Goal: Register for event/course

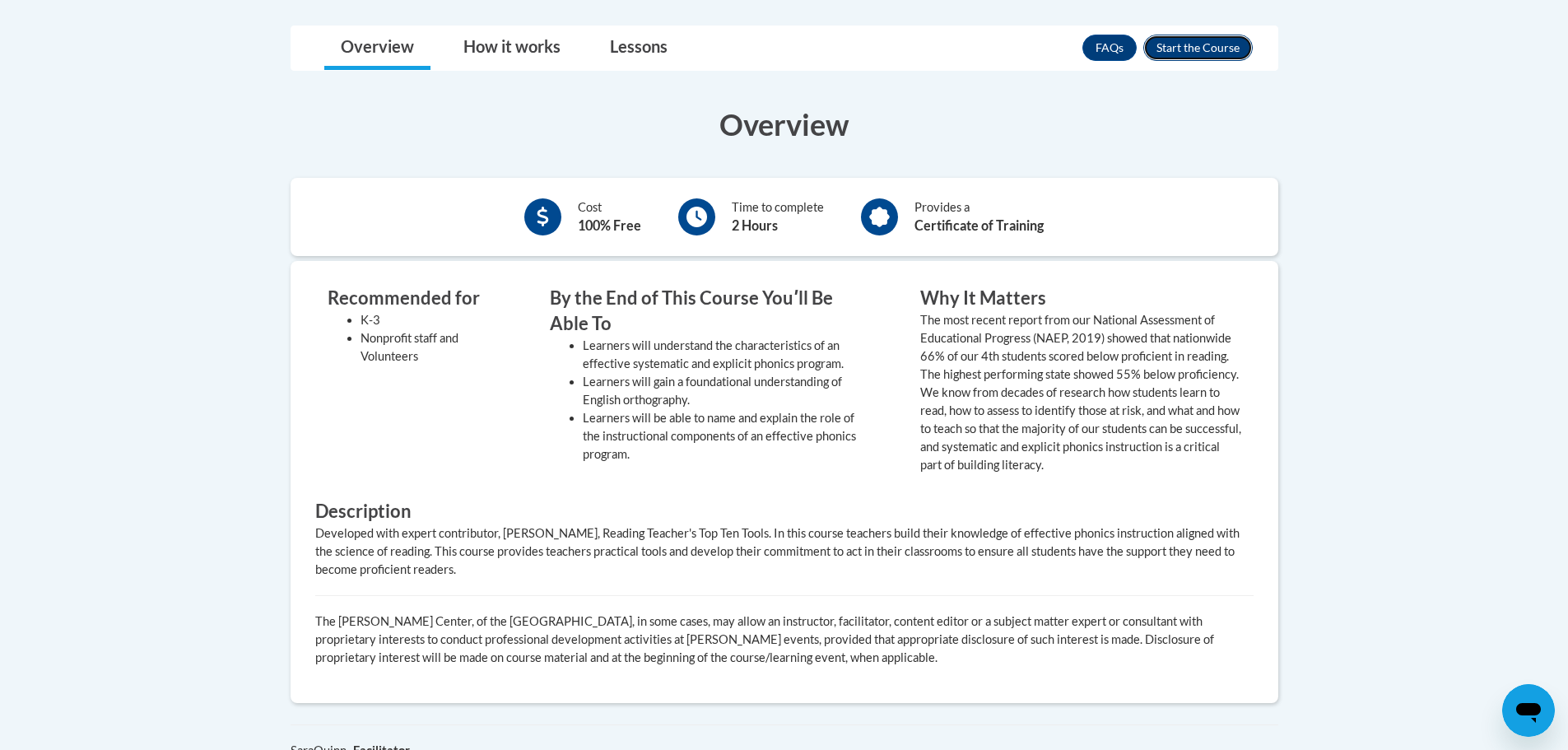
click at [1182, 53] on button "Enroll" at bounding box center [1198, 47] width 109 height 26
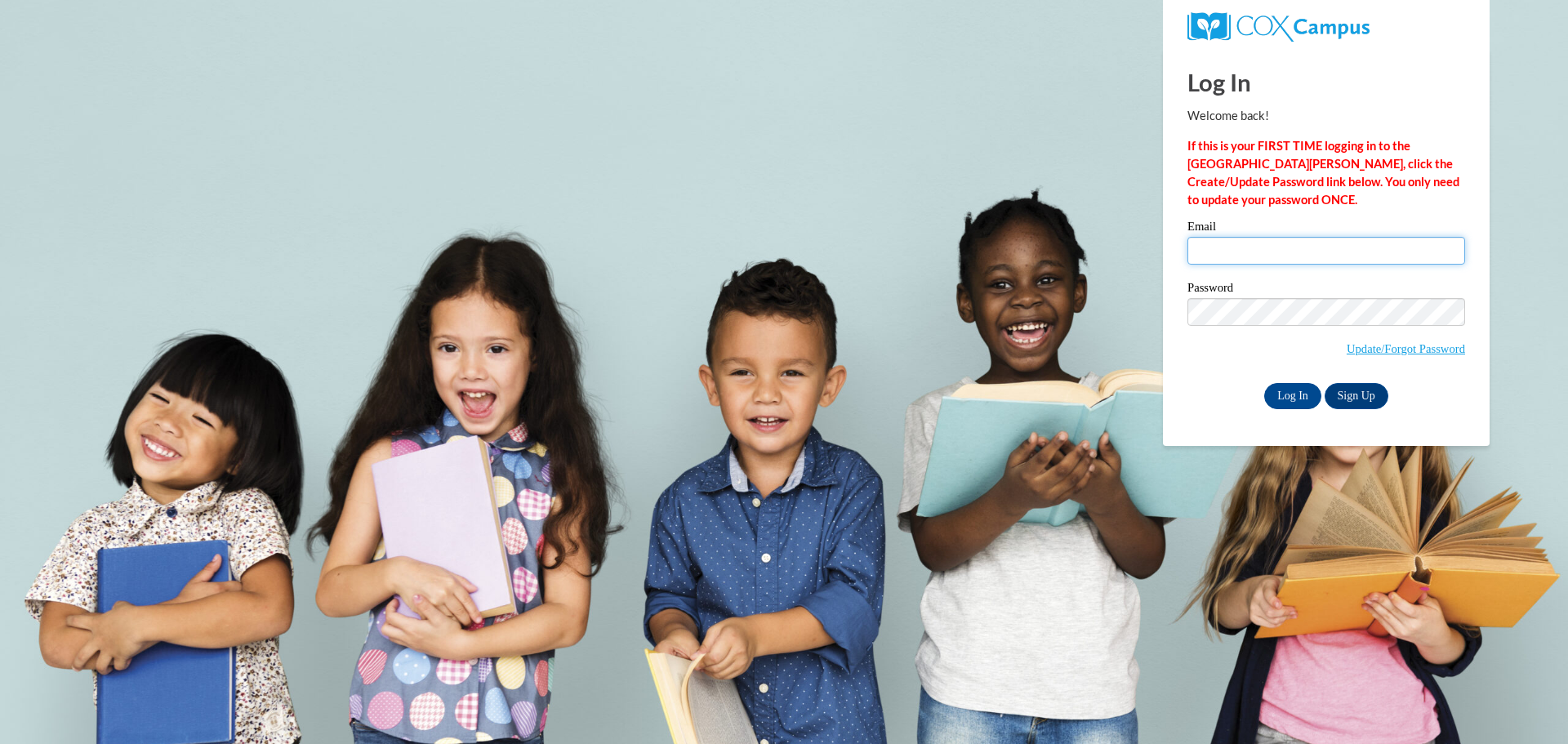
click at [1235, 253] on input "Email" at bounding box center [1326, 250] width 278 height 27
type input "elisastrick7@gmail.com"
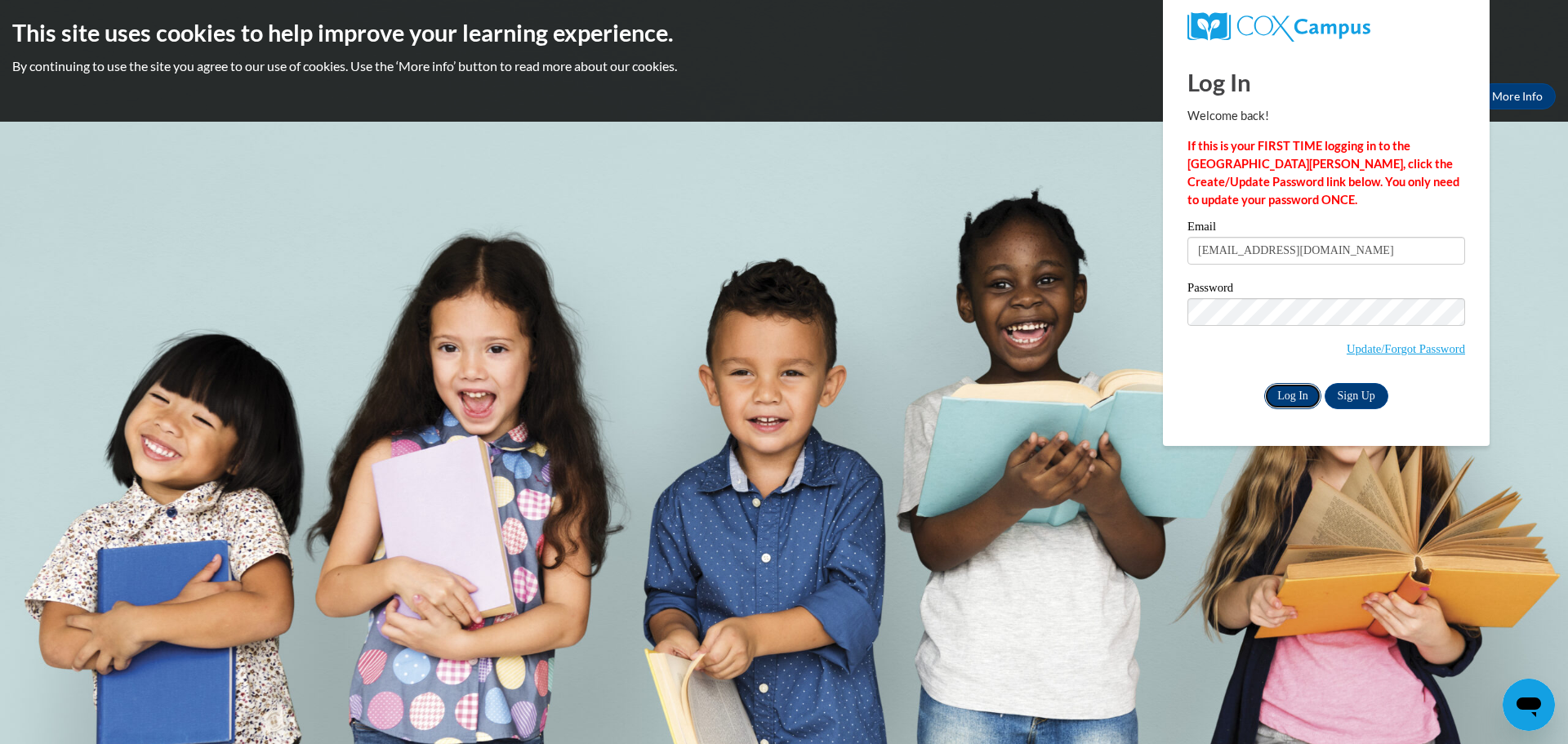
click at [1290, 387] on input "Log In" at bounding box center [1293, 396] width 58 height 26
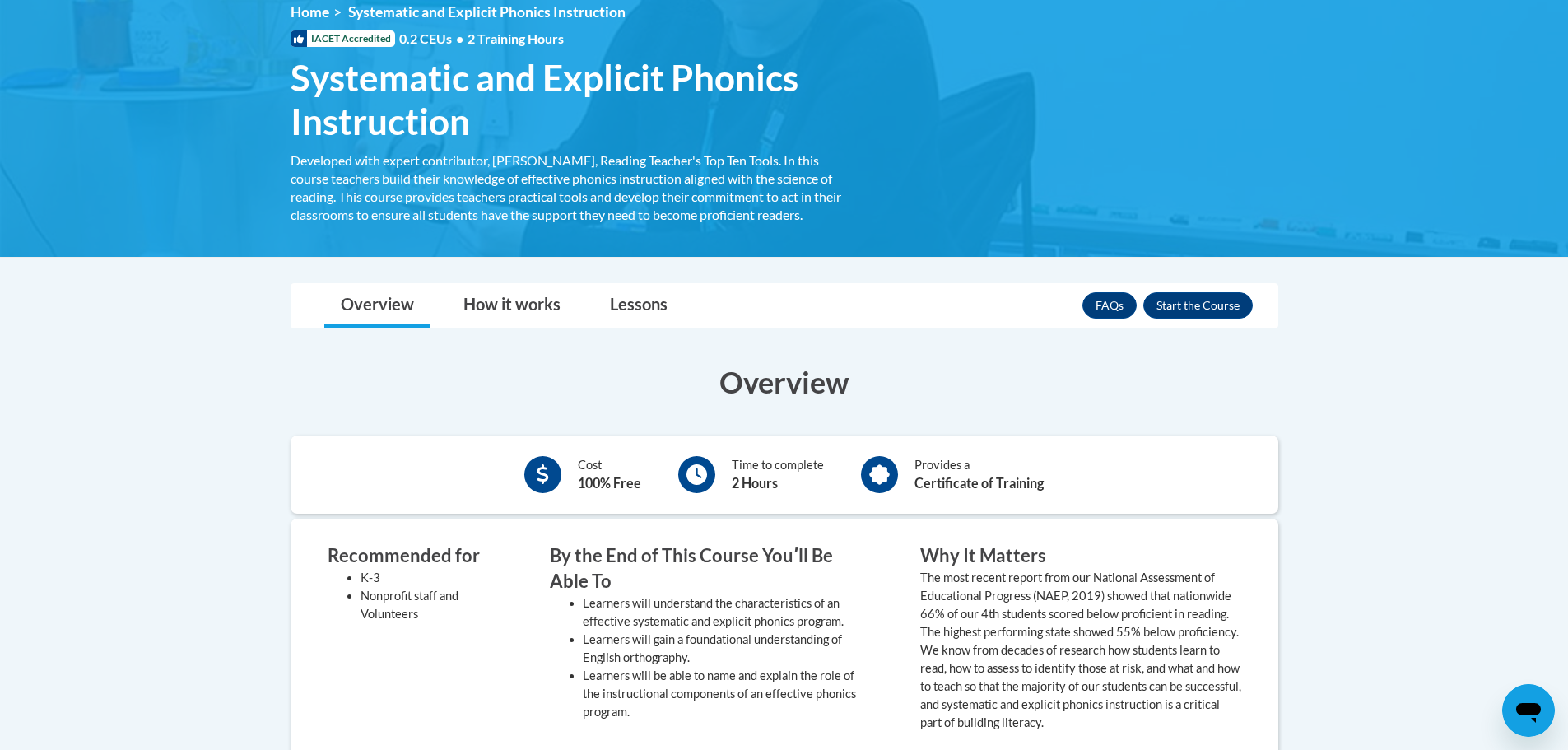
scroll to position [247, 0]
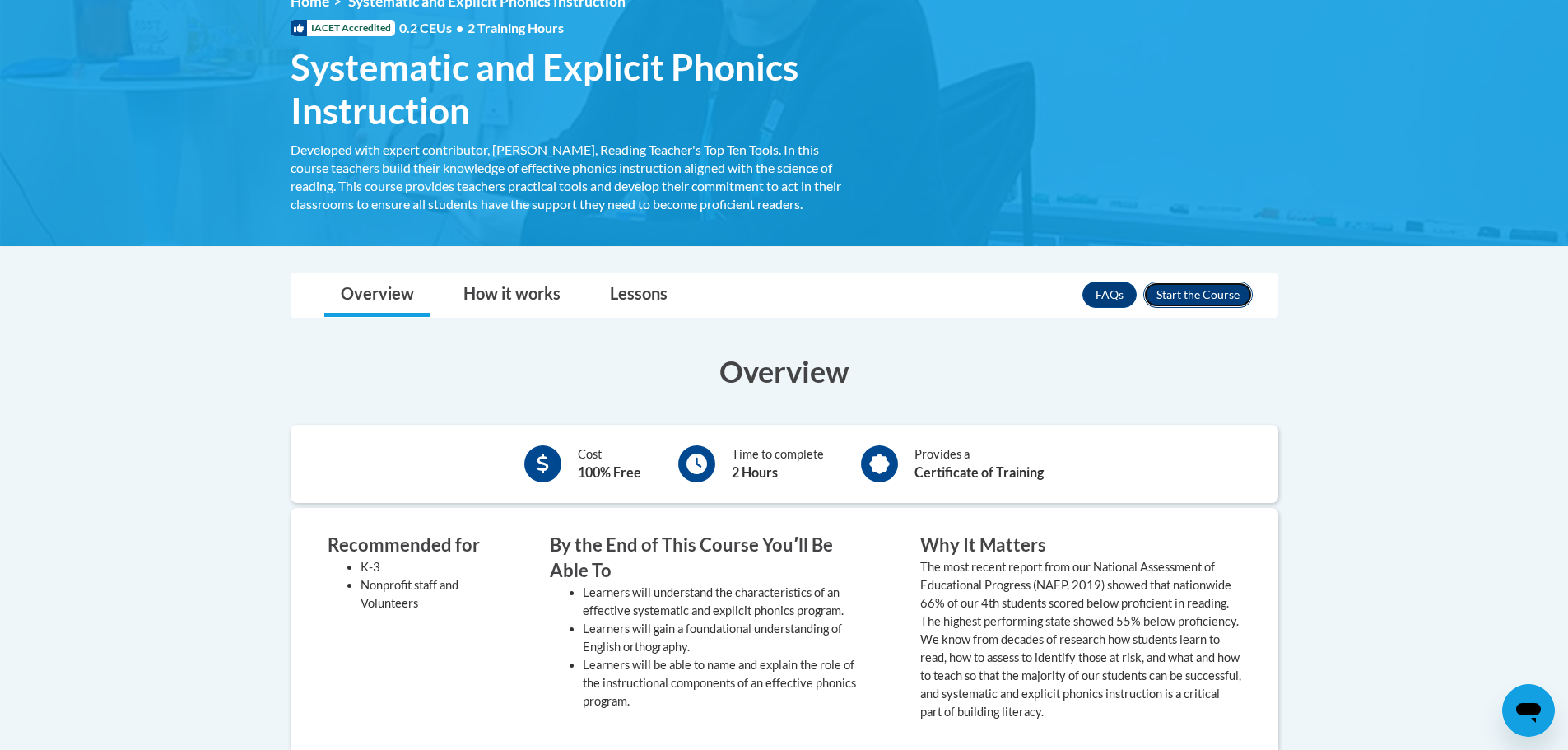
click at [1183, 291] on button "Enroll" at bounding box center [1198, 294] width 109 height 26
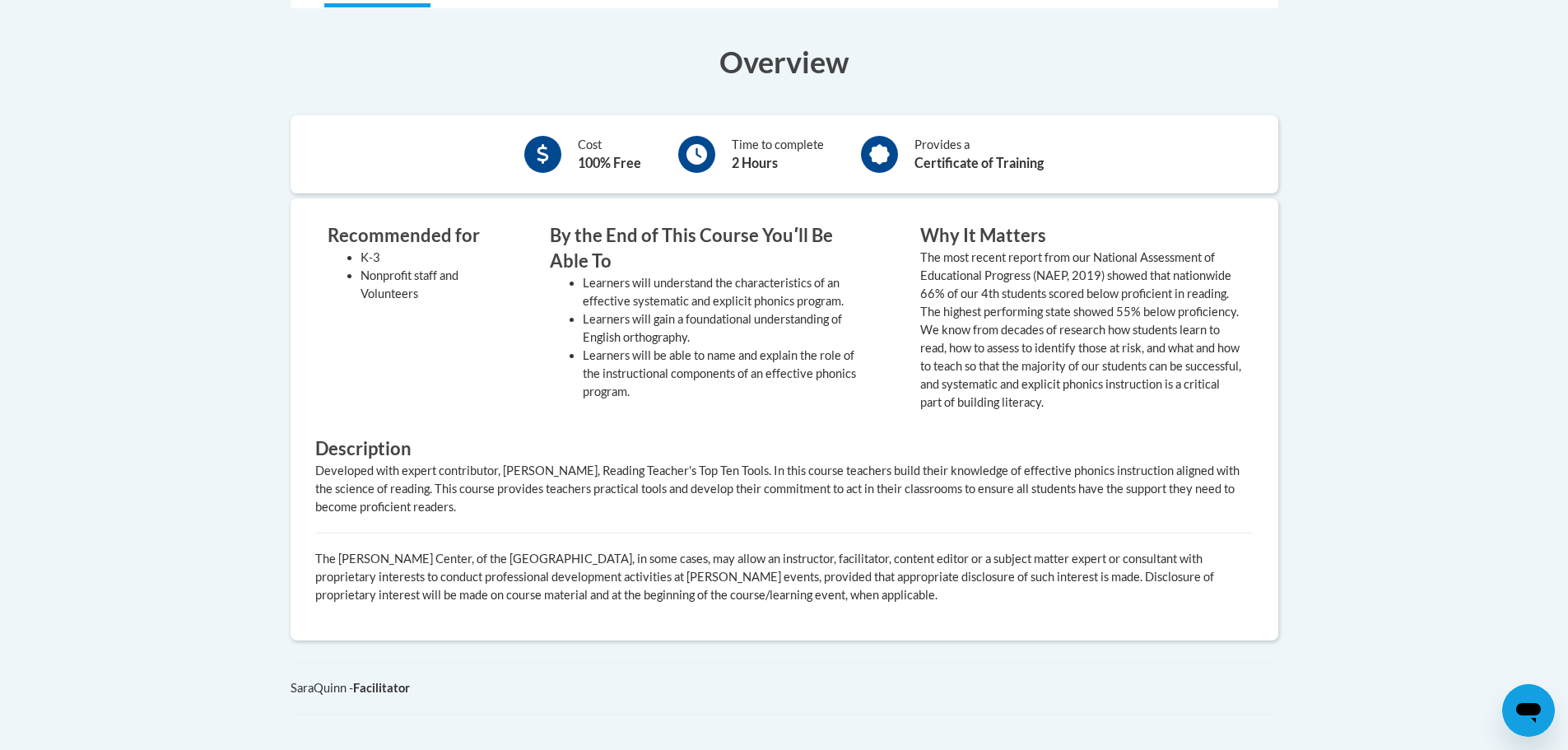
scroll to position [576, 0]
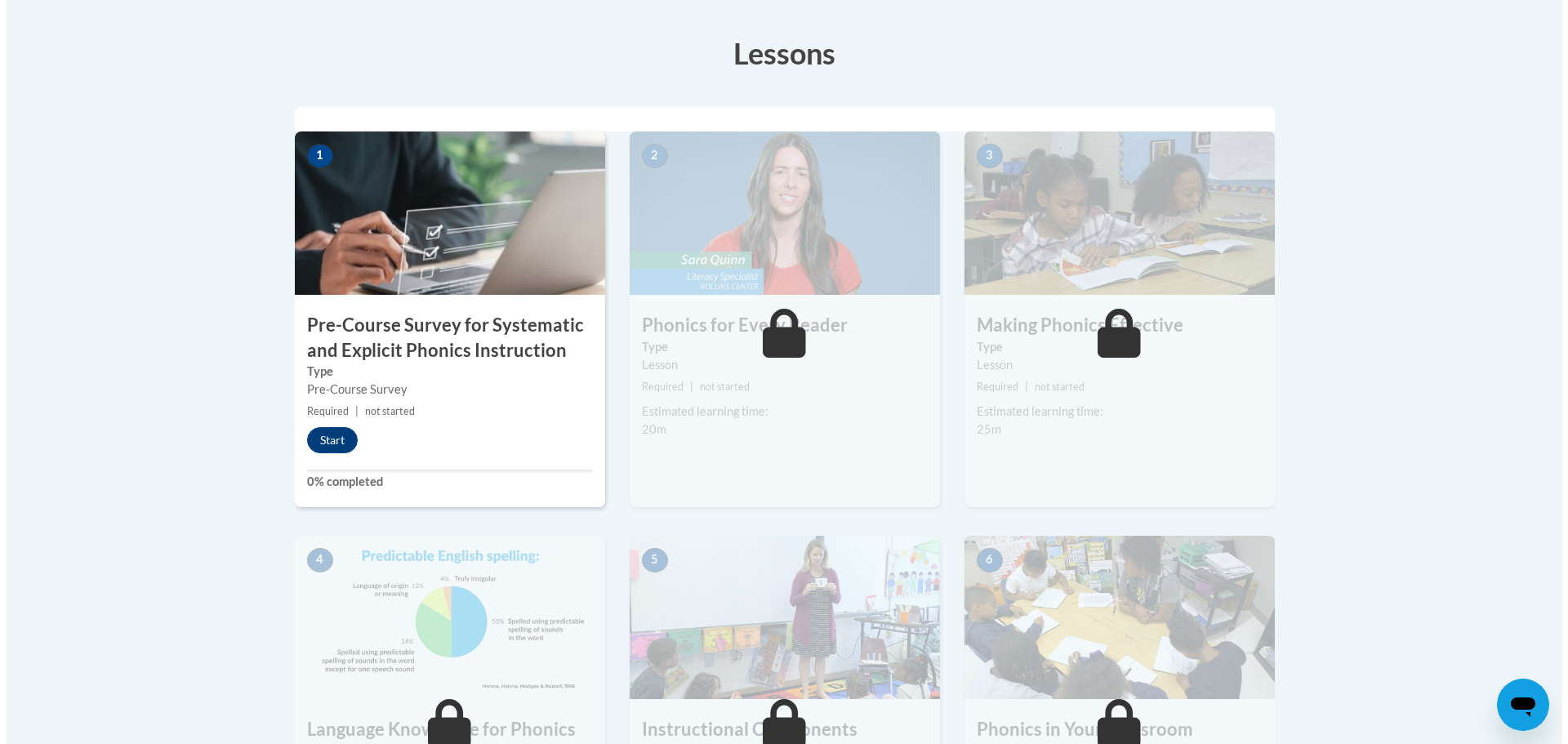
scroll to position [408, 0]
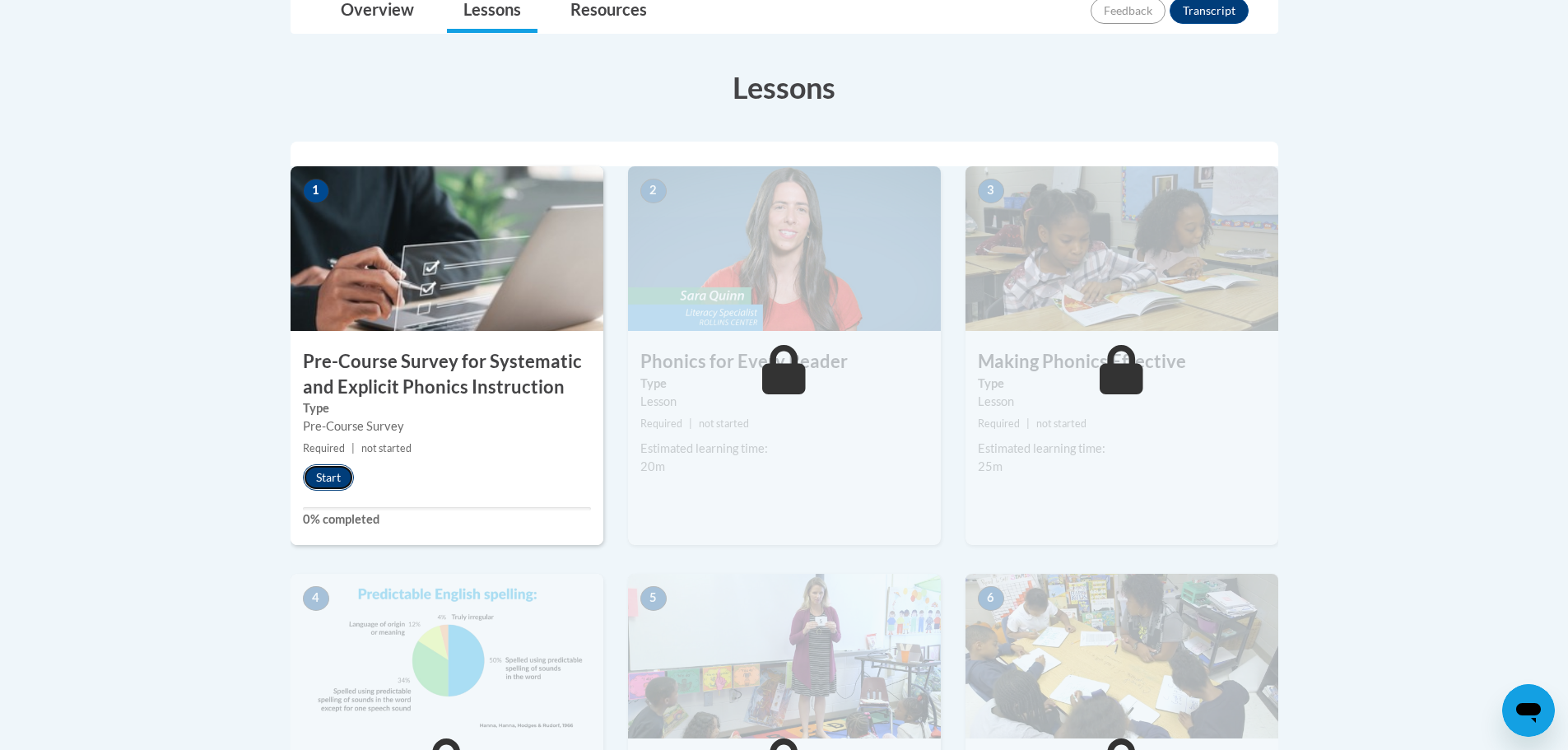
click at [321, 478] on button "Start" at bounding box center [328, 477] width 51 height 26
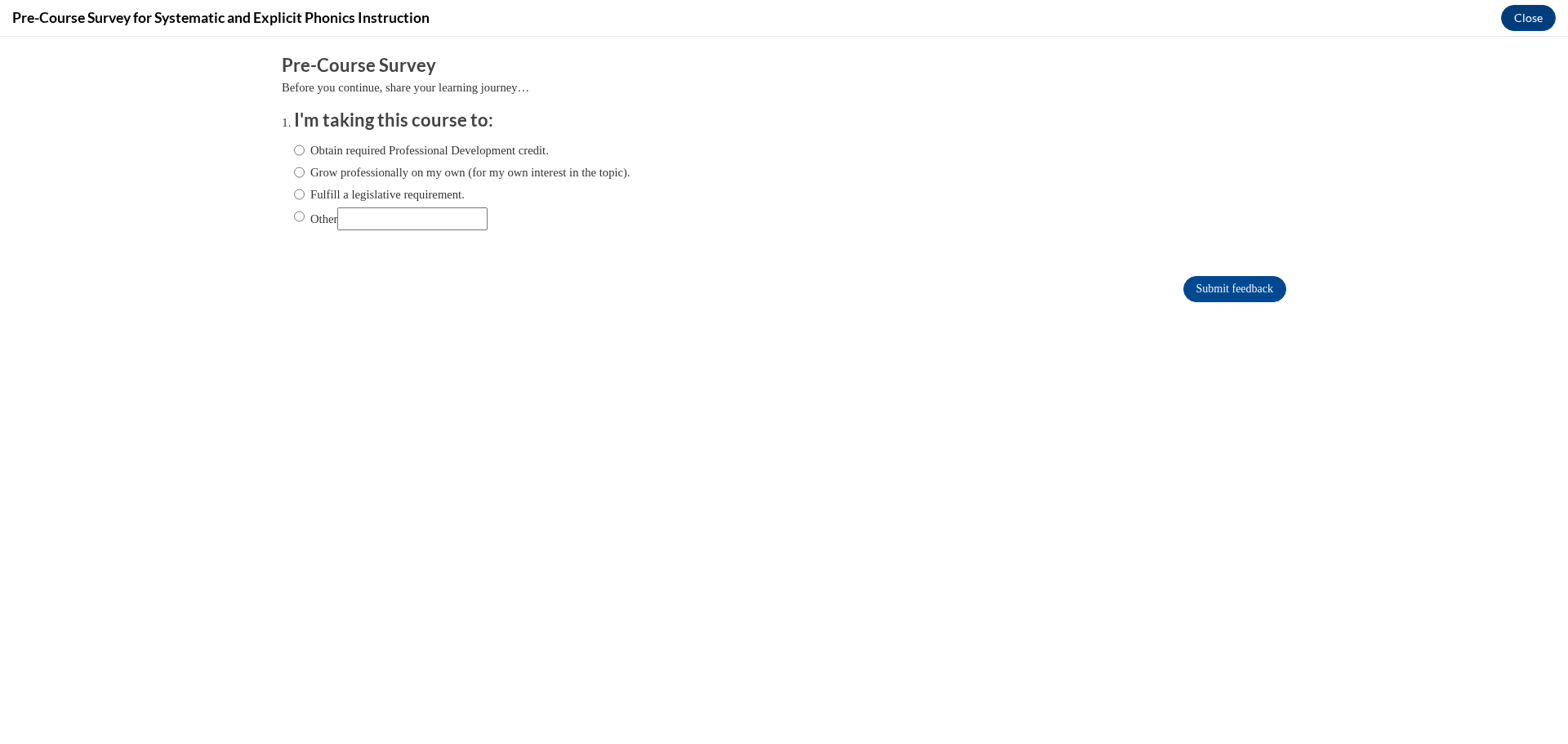
scroll to position [0, 0]
click at [295, 162] on div "Obtain required Professional Development credit. Grow professionally on my own …" at bounding box center [463, 186] width 337 height 105
click at [296, 152] on label "Obtain required Professional Development credit." at bounding box center [422, 151] width 255 height 18
click at [296, 152] on input "Obtain required Professional Development credit." at bounding box center [299, 151] width 11 height 18
radio input "true"
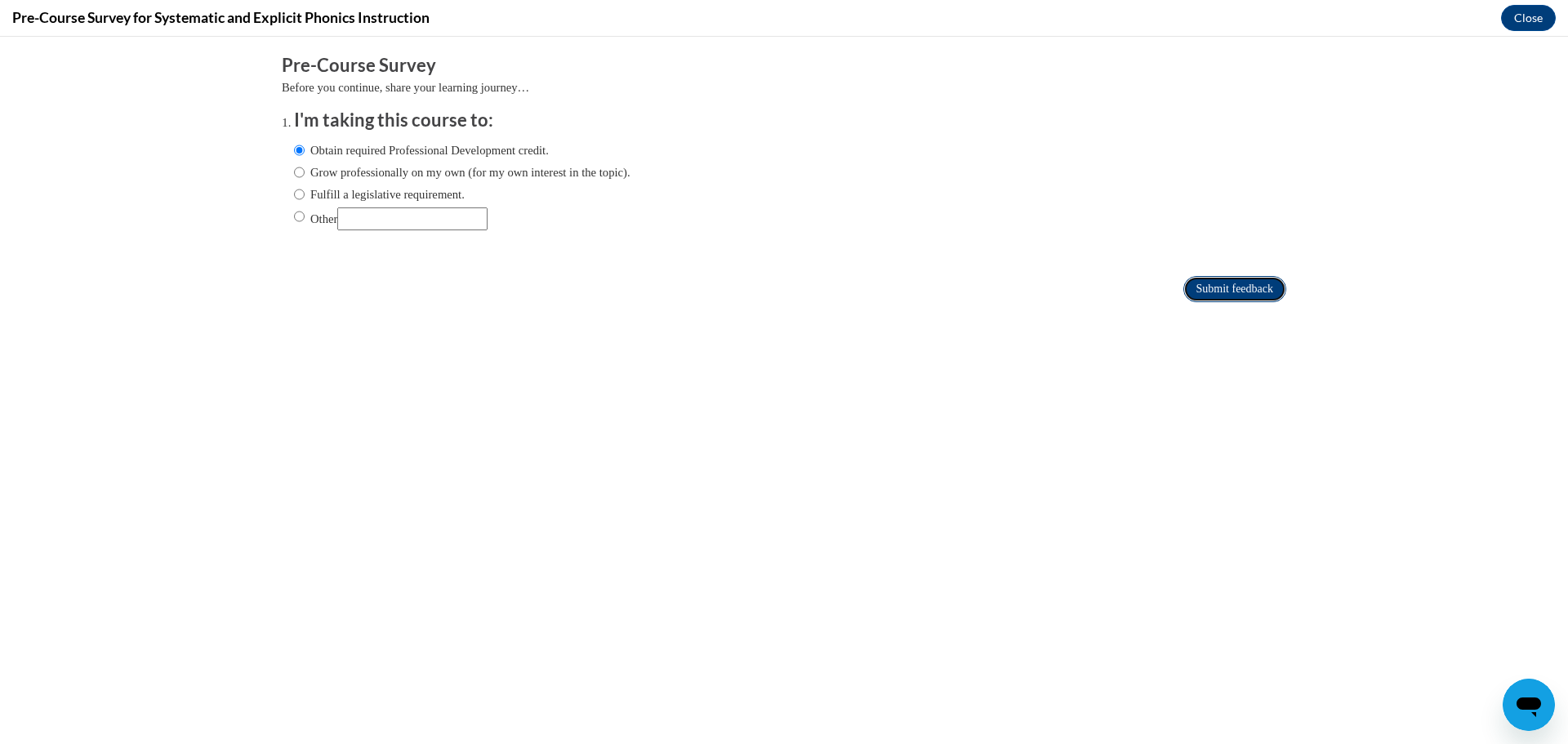
click at [1191, 288] on input "Submit feedback" at bounding box center [1235, 288] width 103 height 26
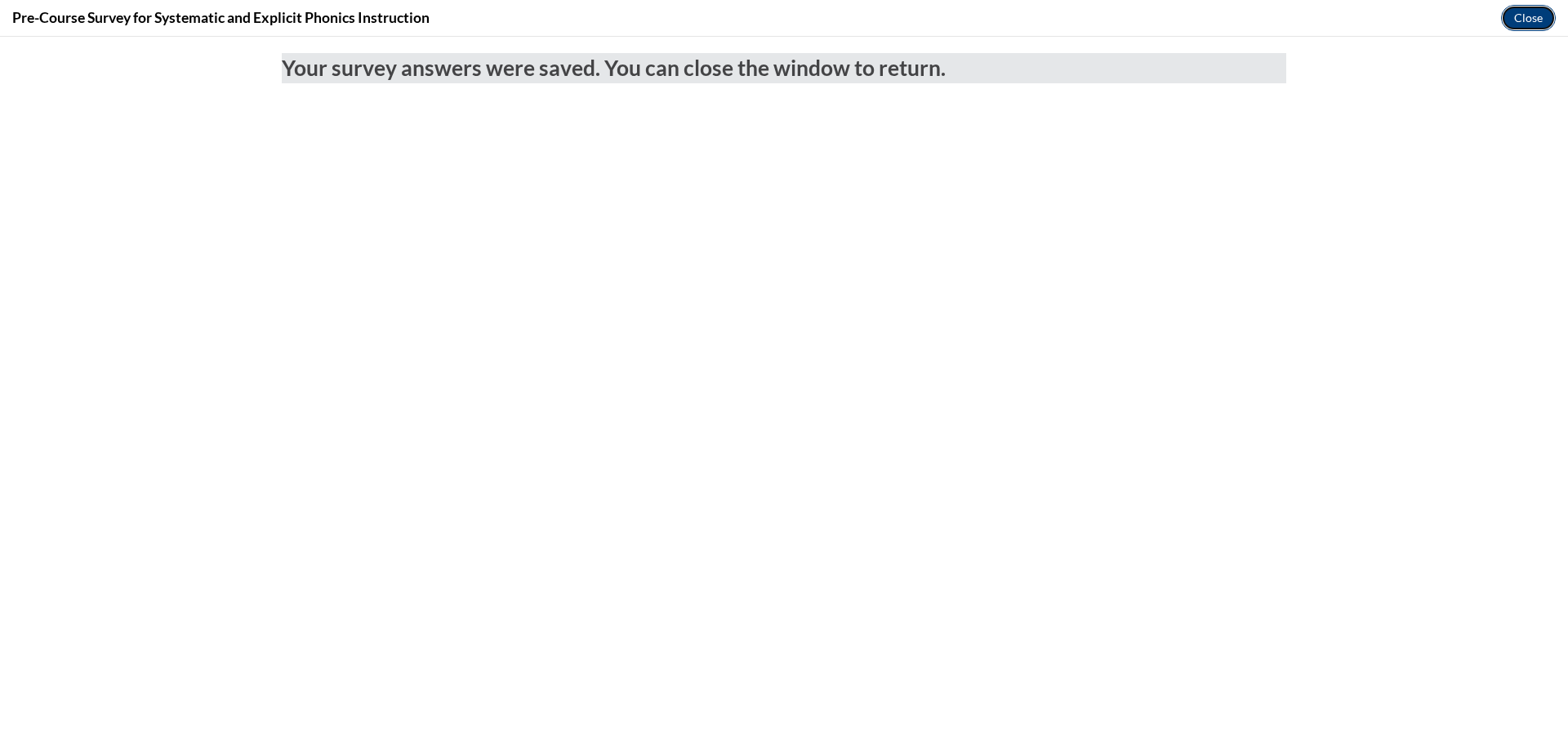
click at [1520, 18] on button "Close" at bounding box center [1529, 17] width 55 height 26
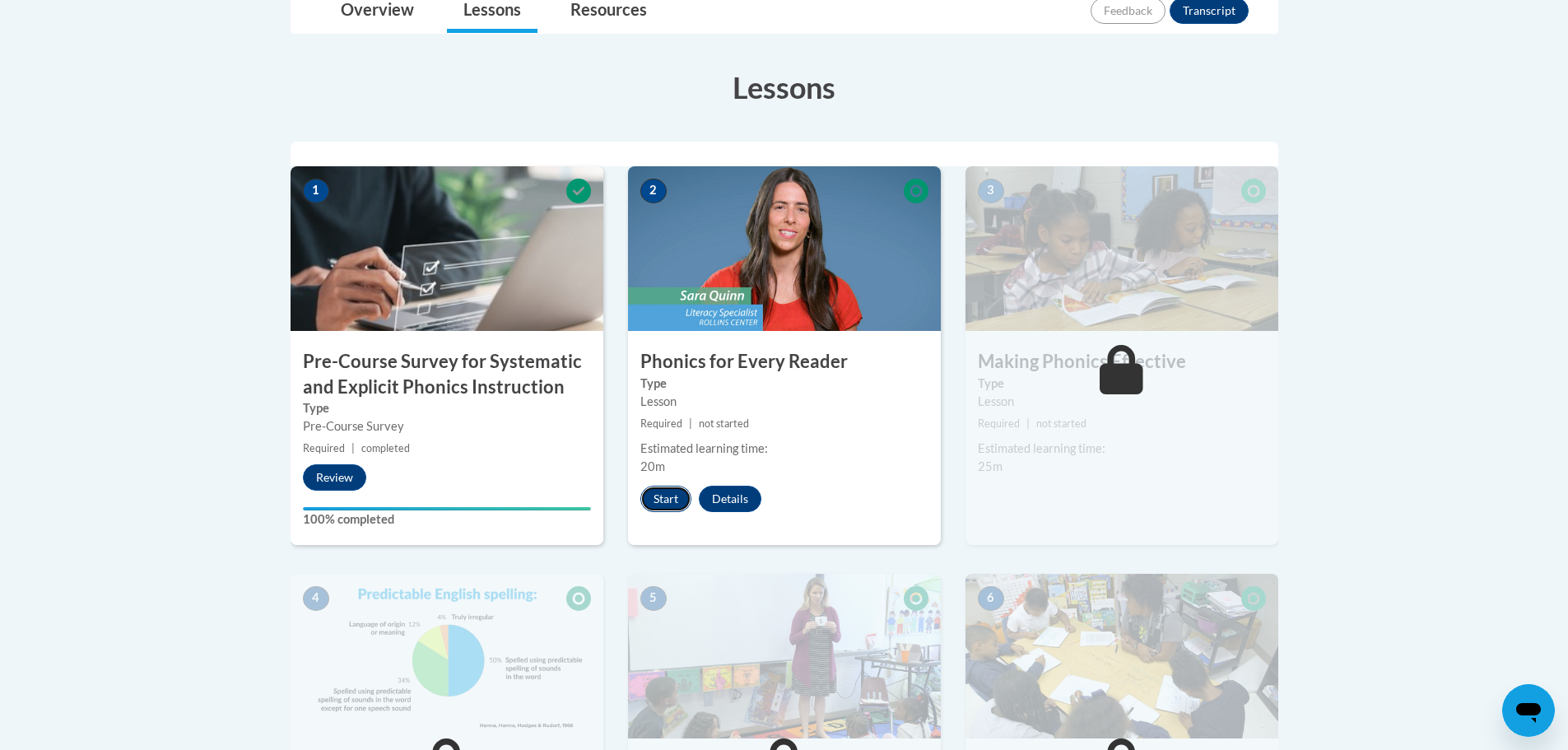
click at [653, 504] on button "Start" at bounding box center [665, 498] width 51 height 26
